Goal: Check status: Check status

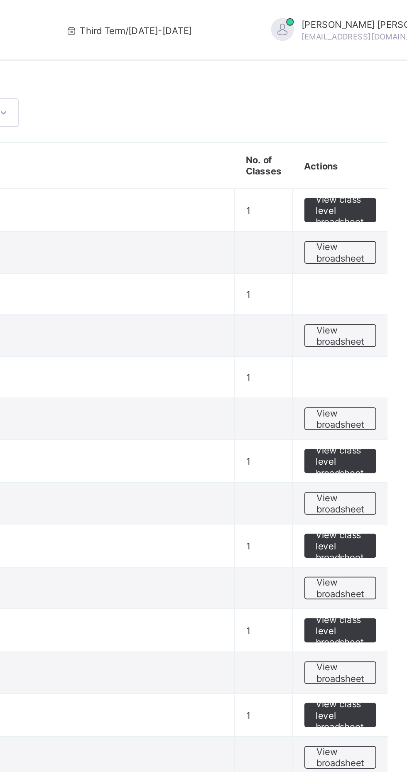
click at [367, 233] on span "View broadsheet" at bounding box center [366, 230] width 26 height 12
